Goal: Information Seeking & Learning: Learn about a topic

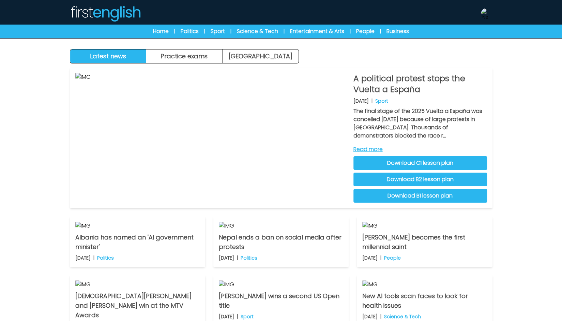
click at [485, 11] on img at bounding box center [486, 13] width 11 height 11
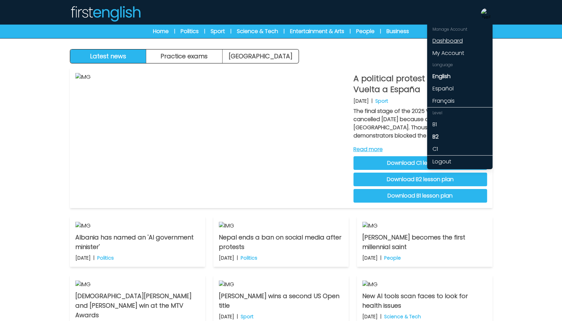
click at [446, 40] on link "Dashboard" at bounding box center [459, 41] width 65 height 12
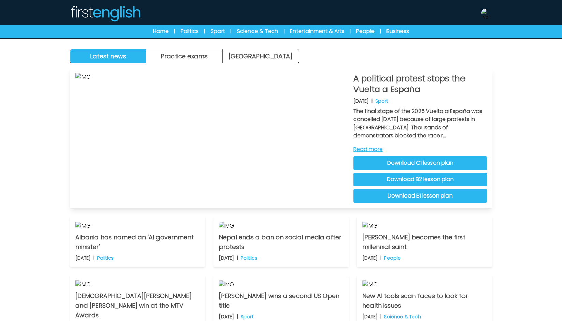
click at [372, 148] on link "Read more" at bounding box center [420, 149] width 134 height 8
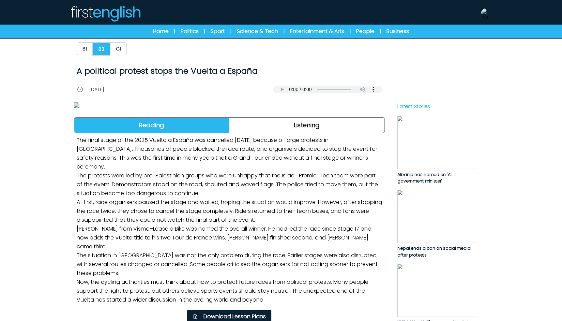
scroll to position [136, 0]
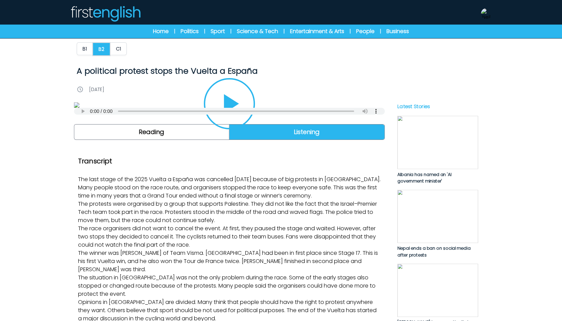
click at [221, 129] on button "Play/Pause" at bounding box center [229, 103] width 51 height 51
click at [236, 108] on img at bounding box center [229, 104] width 311 height 5
click at [236, 113] on icon "Play/Pause" at bounding box center [229, 103] width 16 height 19
